Goal: Contribute content: Contribute content

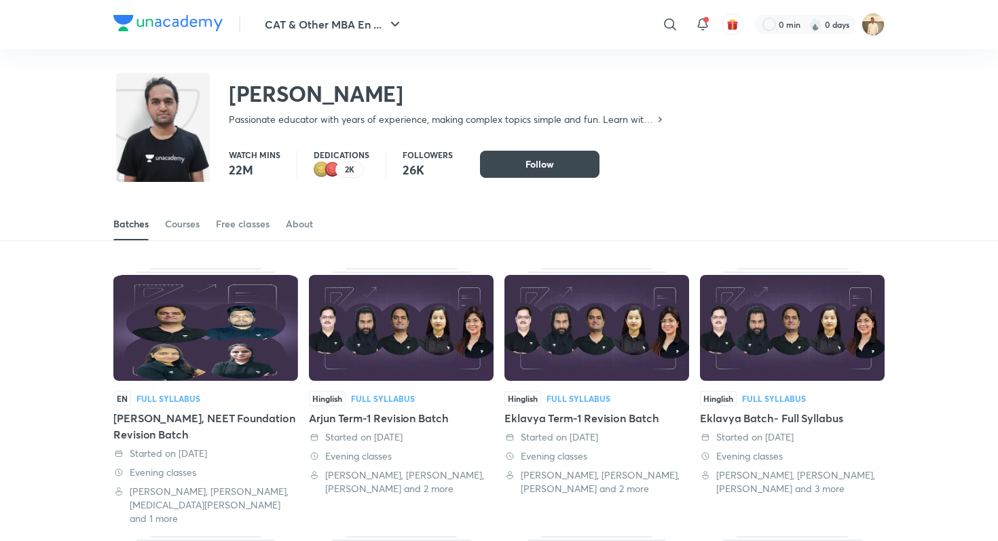
click at [902, 24] on header "CAT & Other MBA En ... ​ 0 min 0 days" at bounding box center [499, 24] width 998 height 49
click at [888, 24] on header "CAT & Other MBA En ... ​ 0 min 0 days" at bounding box center [499, 24] width 998 height 49
click at [880, 24] on img at bounding box center [873, 24] width 23 height 23
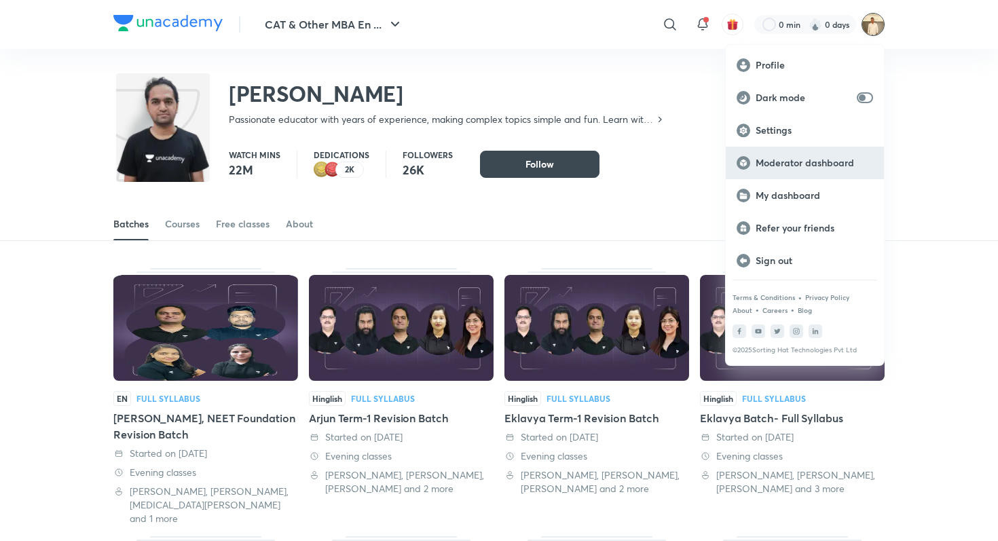
click at [825, 178] on div "Moderator dashboard" at bounding box center [805, 163] width 158 height 33
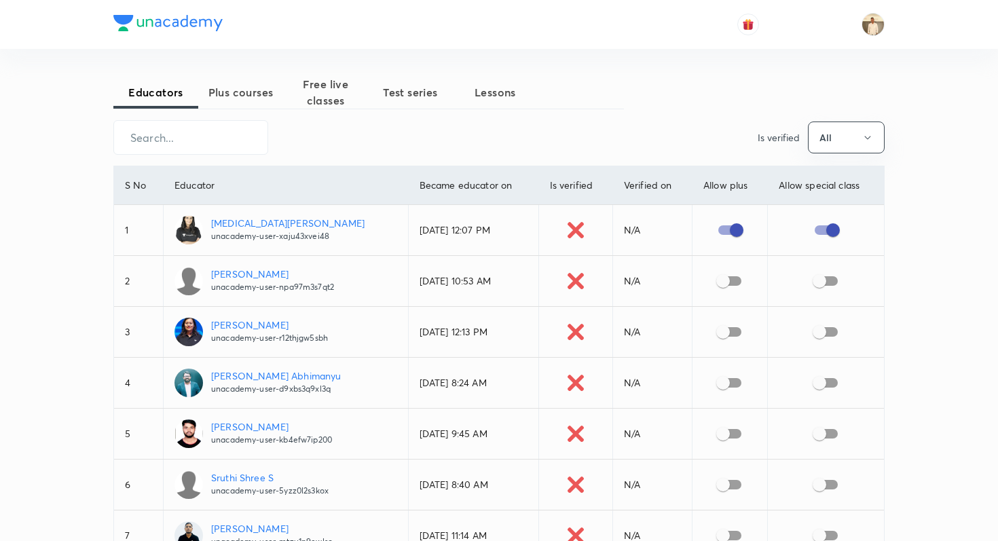
click at [228, 85] on span "Plus courses" at bounding box center [240, 92] width 85 height 16
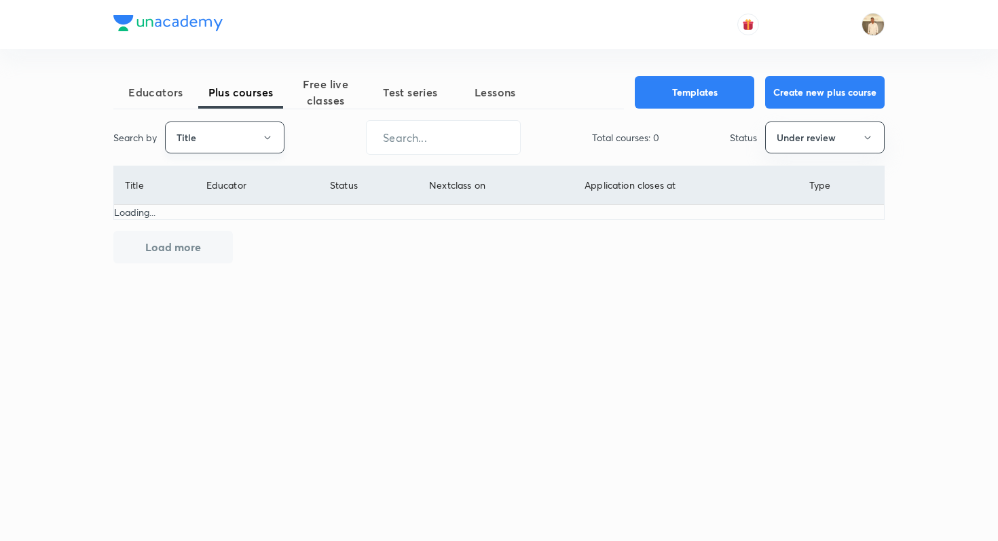
click at [223, 151] on button "Title" at bounding box center [225, 138] width 120 height 32
click at [224, 197] on span "Username" at bounding box center [225, 204] width 102 height 14
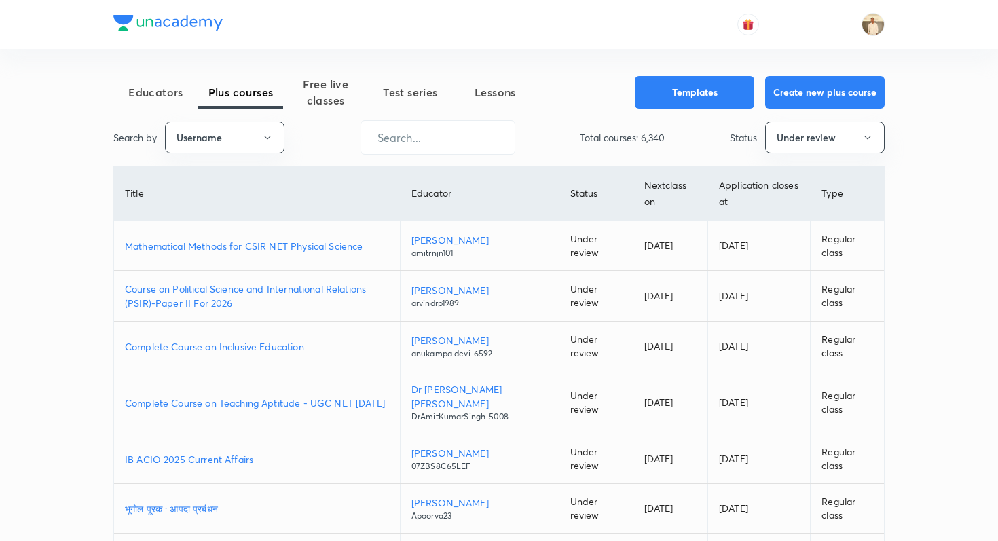
click at [346, 152] on div "Search by Username ​ Total courses: 6,340 Status Under review" at bounding box center [498, 137] width 771 height 35
click at [378, 146] on input "text" at bounding box center [437, 137] width 153 height 35
paste input "abhi143sahu18-7024"
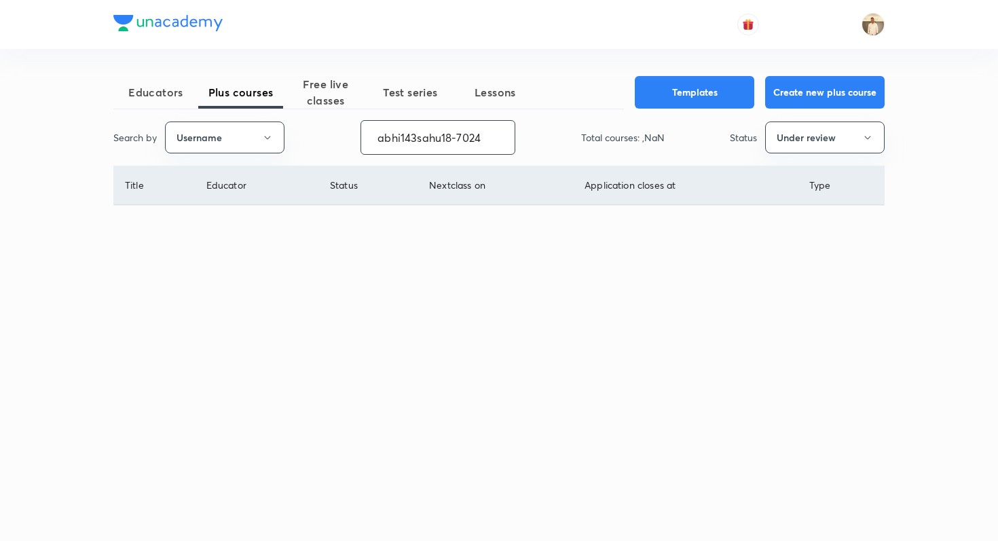
type input "abhi143sahu18-7024"
click at [848, 135] on button "Under review" at bounding box center [825, 138] width 120 height 32
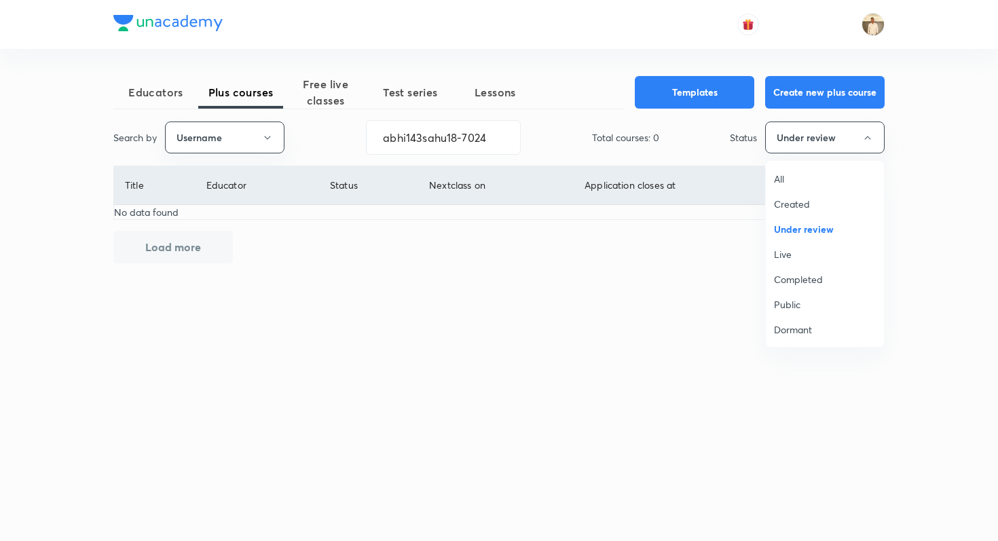
click at [807, 261] on li "Live" at bounding box center [825, 254] width 118 height 25
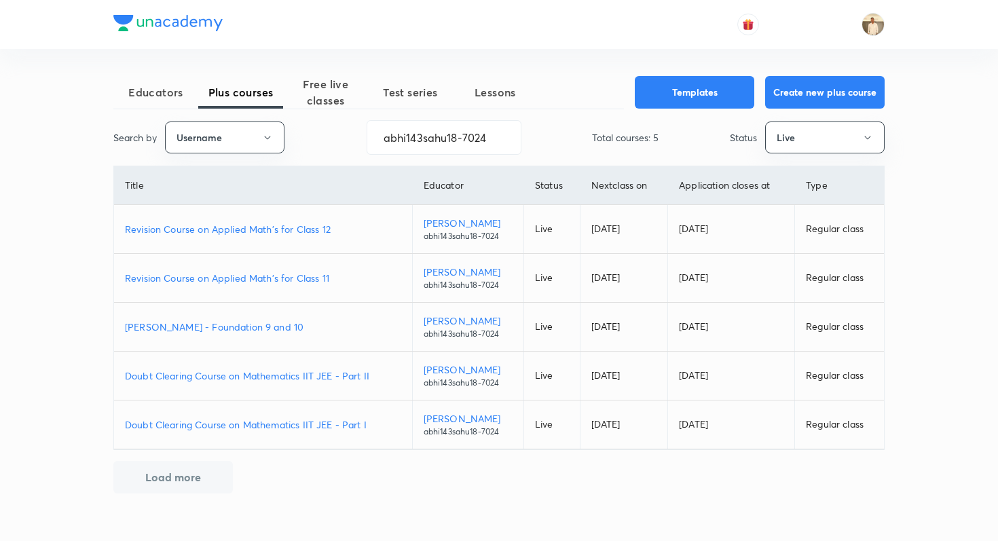
click at [312, 283] on p "Revision Course on Applied Math's for Class 11" at bounding box center [263, 278] width 276 height 14
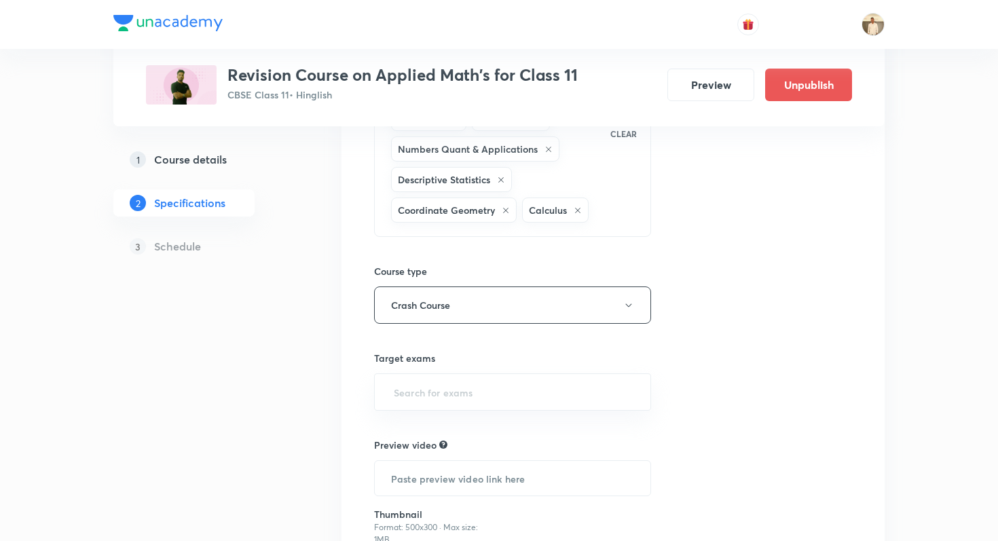
scroll to position [393, 0]
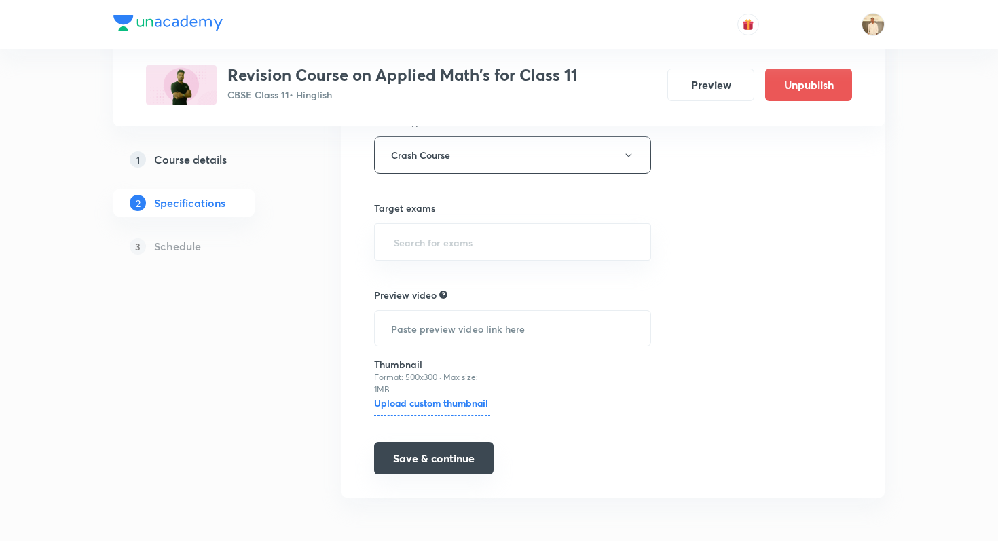
click at [427, 466] on button "Save & continue" at bounding box center [434, 458] width 120 height 33
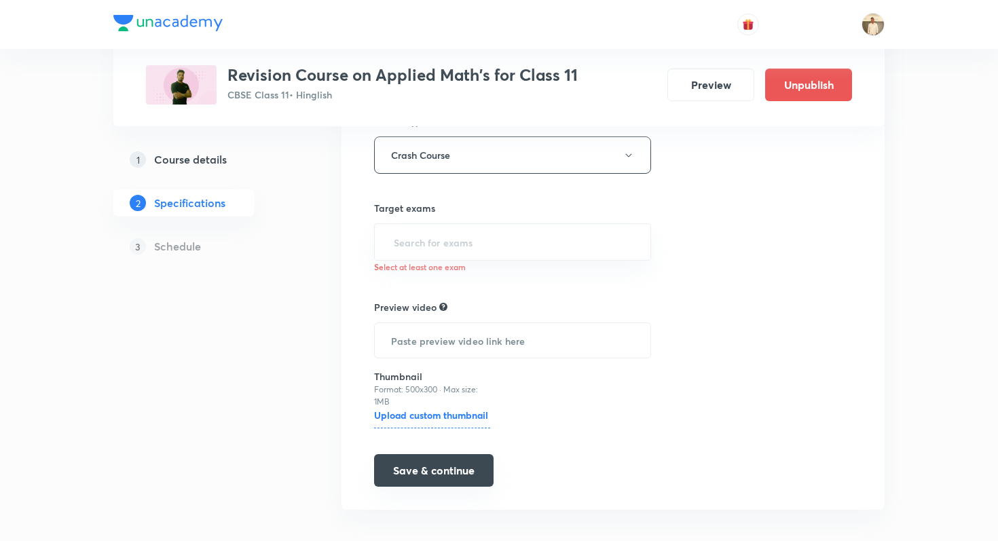
click at [417, 475] on button "Save & continue" at bounding box center [434, 470] width 120 height 33
click at [460, 464] on button "Save & continue" at bounding box center [434, 470] width 120 height 33
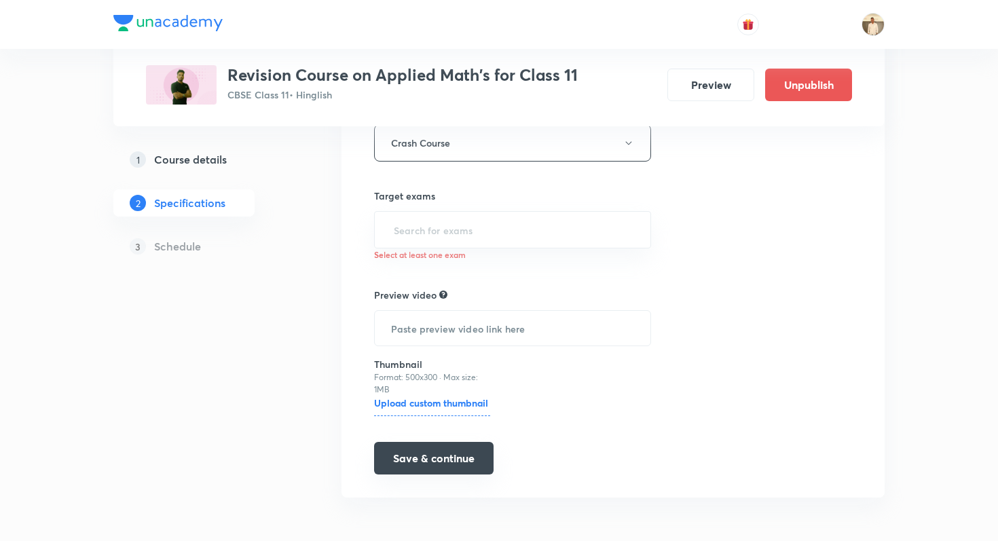
click at [432, 461] on button "Save & continue" at bounding box center [434, 458] width 120 height 33
click at [464, 450] on button "Save & continue" at bounding box center [434, 458] width 120 height 33
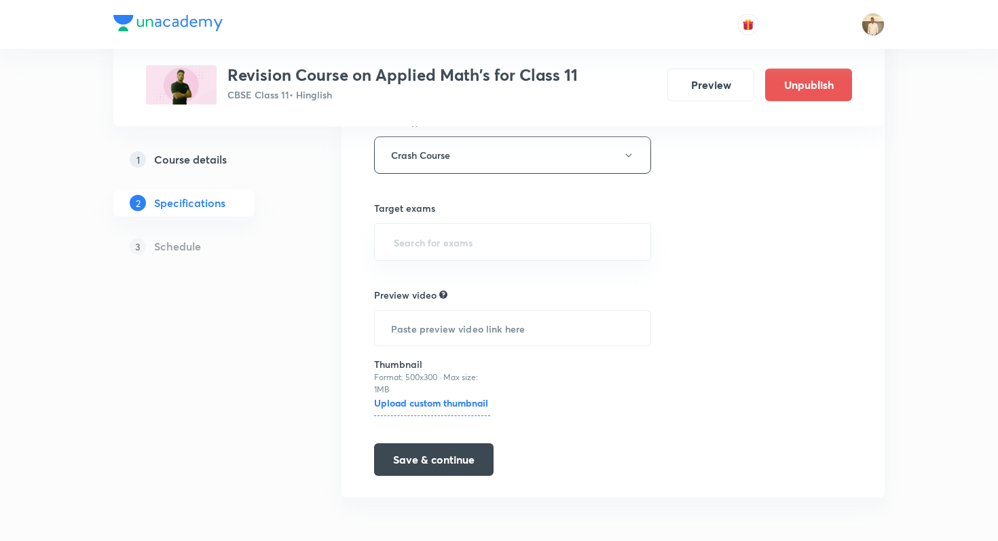
click at [409, 228] on div "​" at bounding box center [512, 241] width 277 height 37
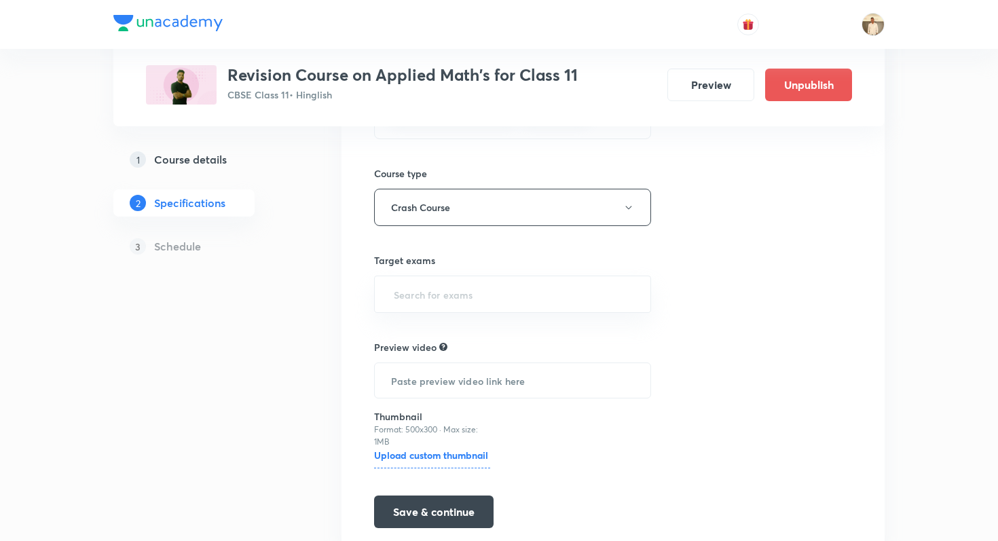
scroll to position [350, 0]
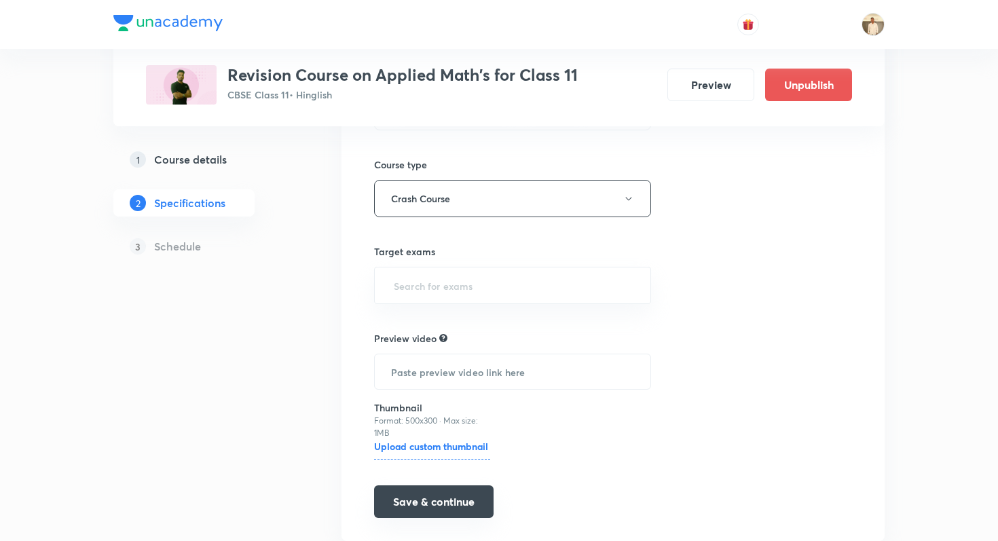
type input "a"
click at [458, 496] on button "Save & continue" at bounding box center [434, 504] width 120 height 33
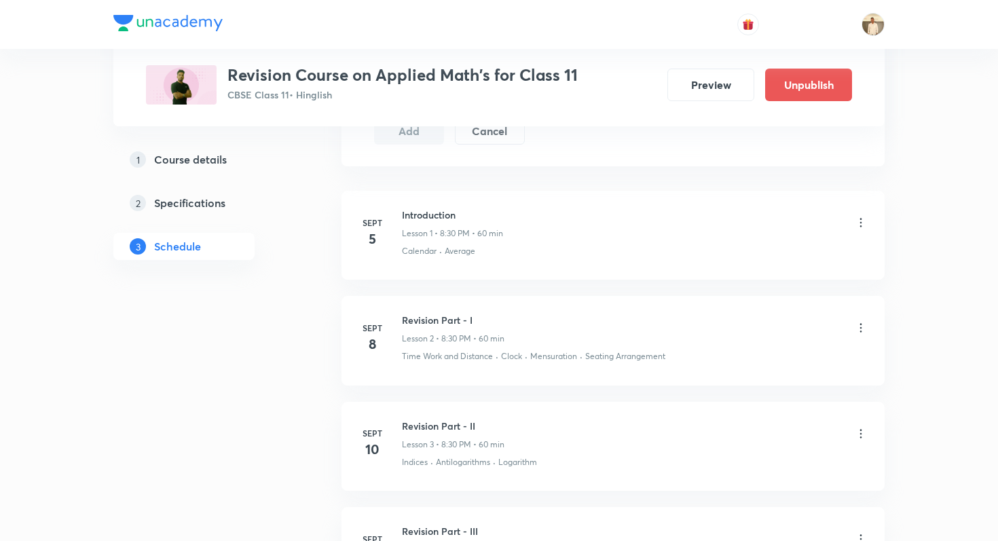
scroll to position [720, 0]
click at [861, 221] on icon at bounding box center [861, 224] width 14 height 14
click at [756, 263] on li "Edit" at bounding box center [793, 257] width 149 height 25
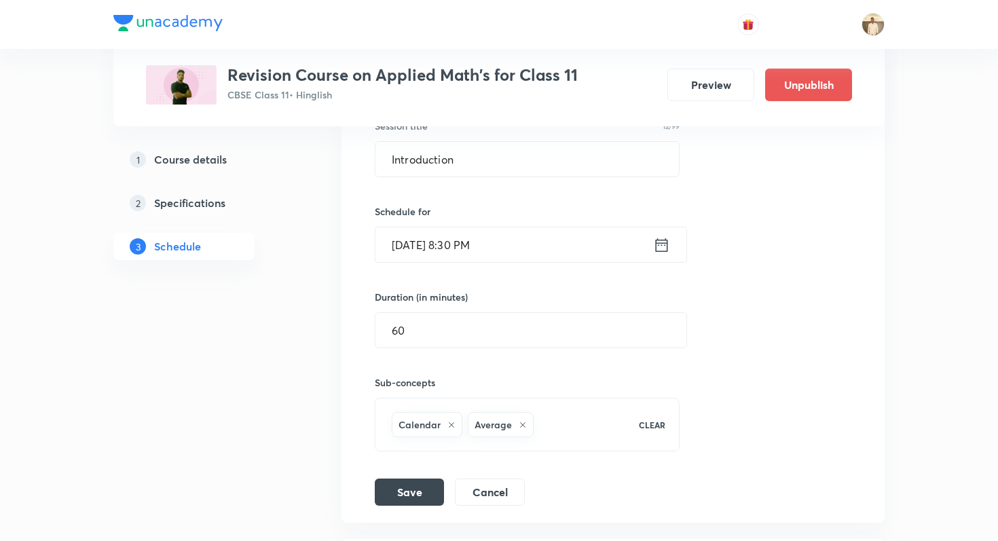
scroll to position [391, 0]
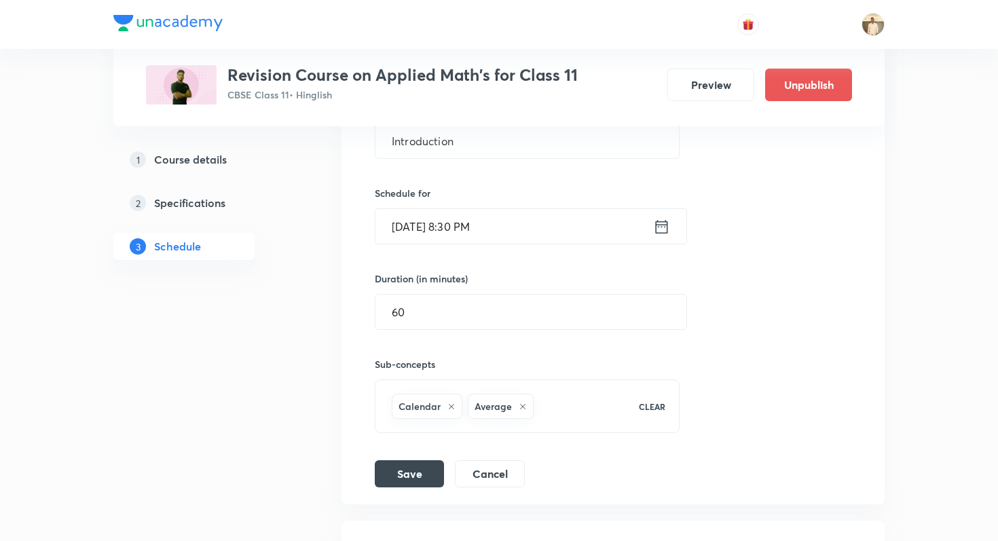
click at [542, 232] on input "Sept 5, 2025, 8:30 PM" at bounding box center [515, 226] width 278 height 35
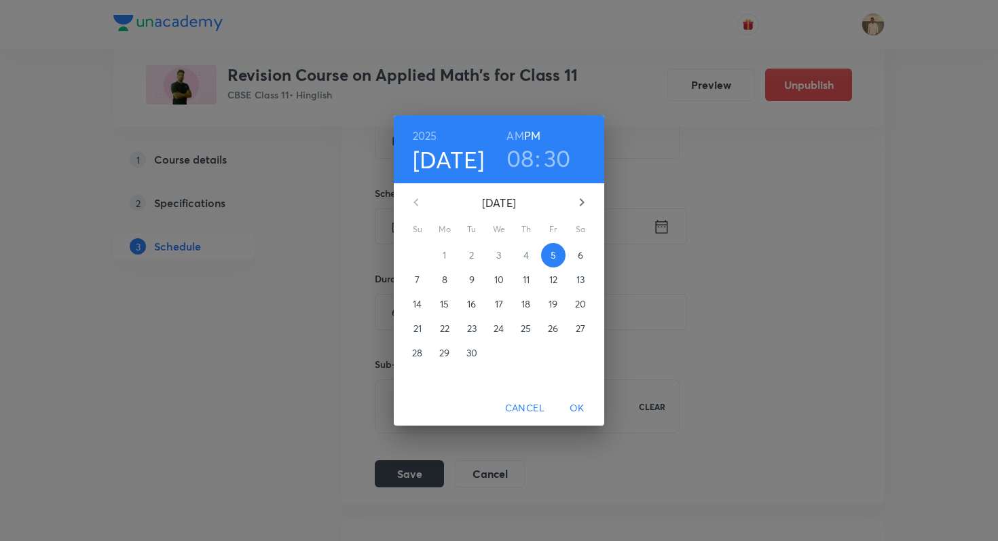
click at [549, 149] on h3 "30" at bounding box center [557, 158] width 27 height 29
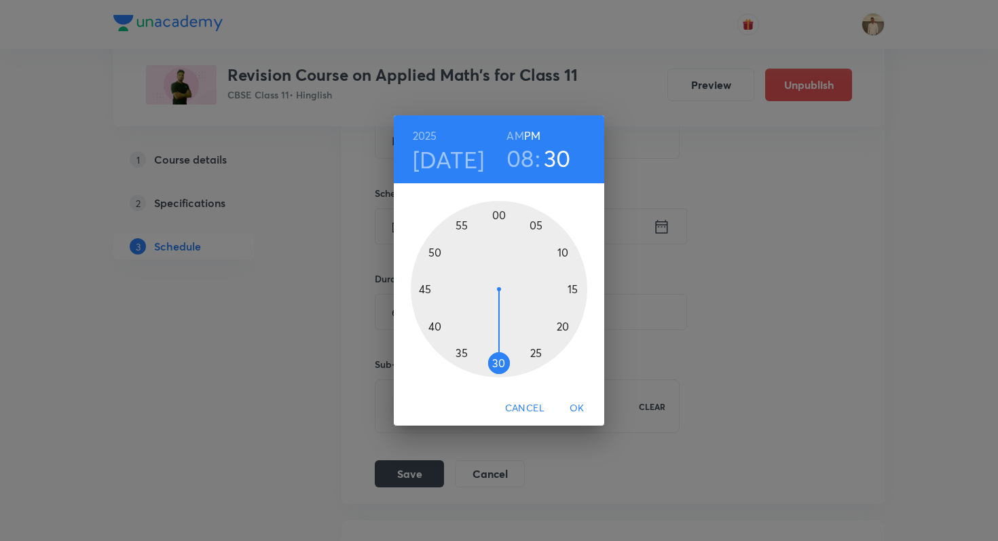
click at [530, 135] on h6 "PM" at bounding box center [532, 135] width 16 height 19
click at [570, 408] on span "OK" at bounding box center [577, 408] width 33 height 17
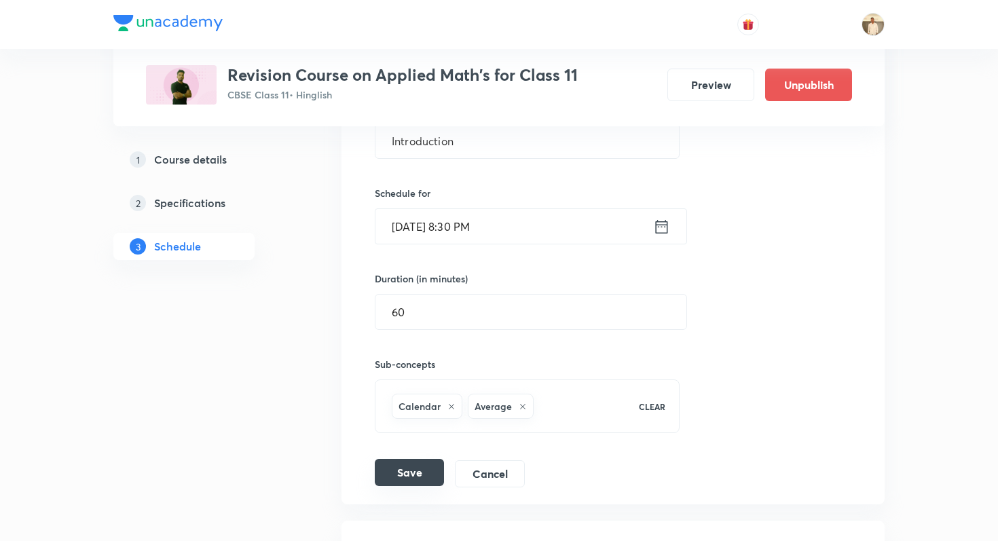
click at [433, 477] on button "Save" at bounding box center [409, 472] width 69 height 27
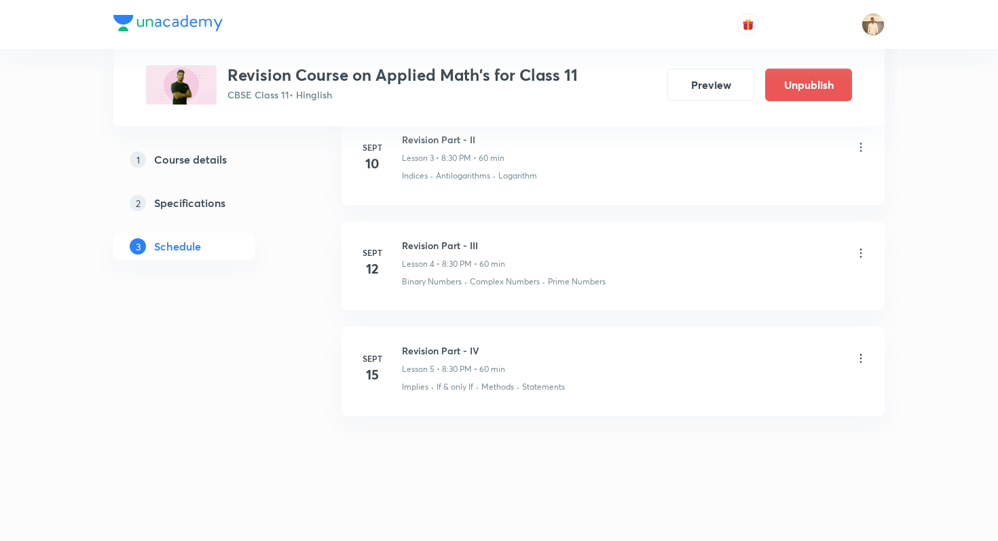
scroll to position [904, 0]
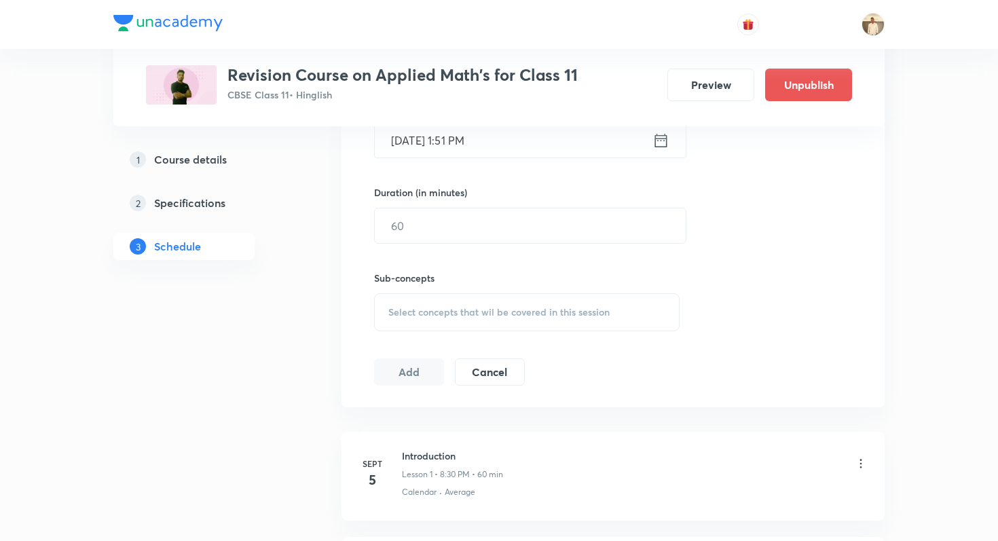
scroll to position [473, 0]
